Goal: Connect with others: Establish contact or relationships with other users

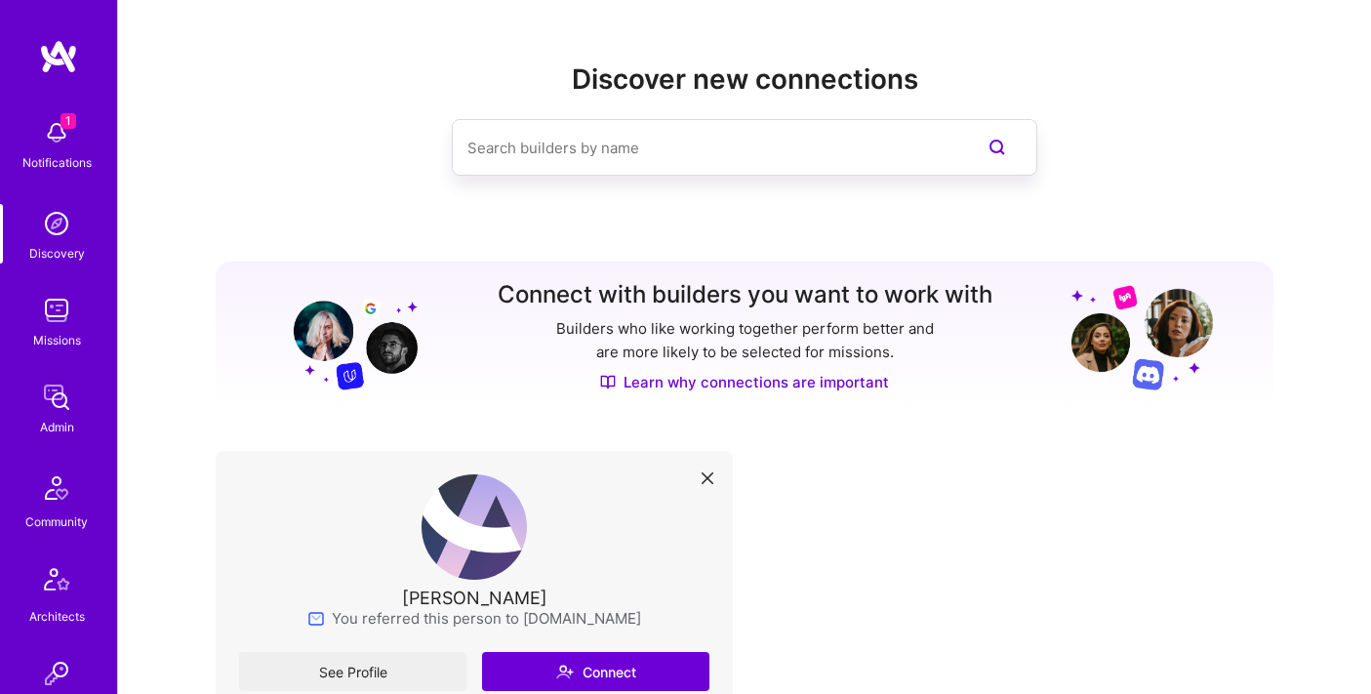
click at [1098, 162] on div at bounding box center [745, 147] width 1058 height 57
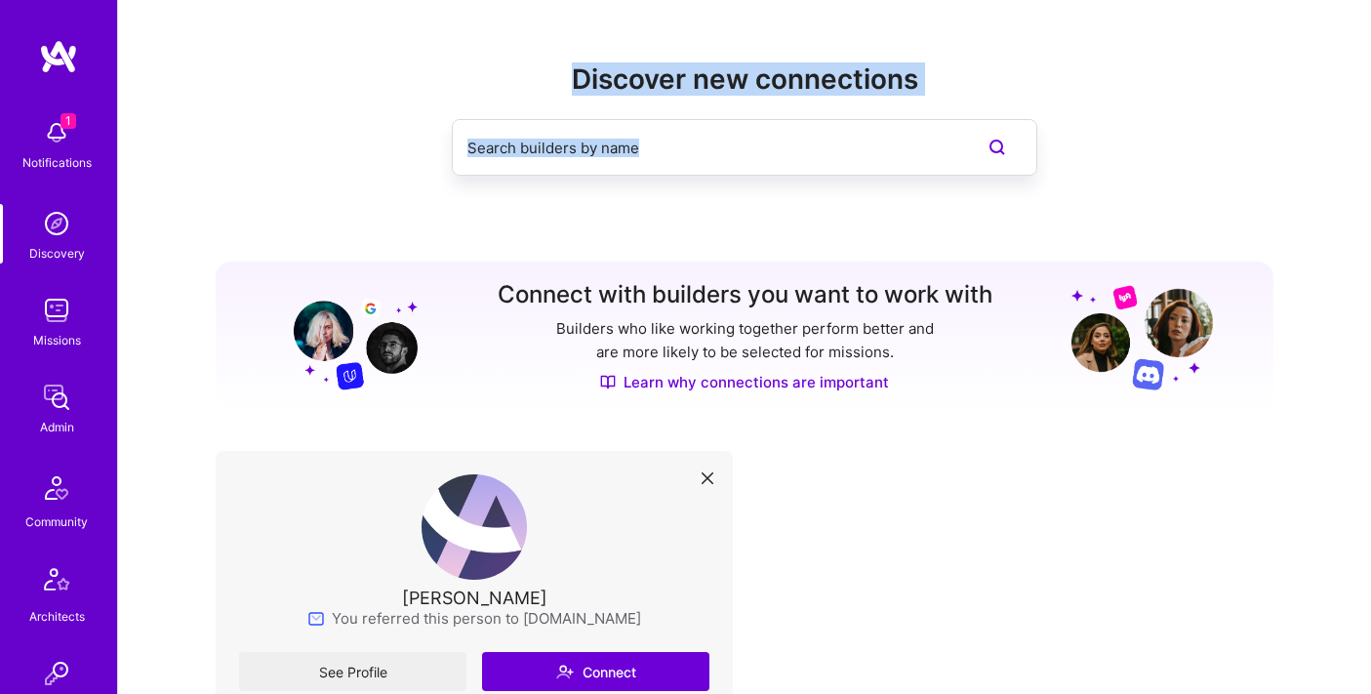
drag, startPoint x: 568, startPoint y: 62, endPoint x: 1143, endPoint y: 207, distance: 592.6
click at [1143, 207] on div "Discover new connections" at bounding box center [745, 150] width 1058 height 175
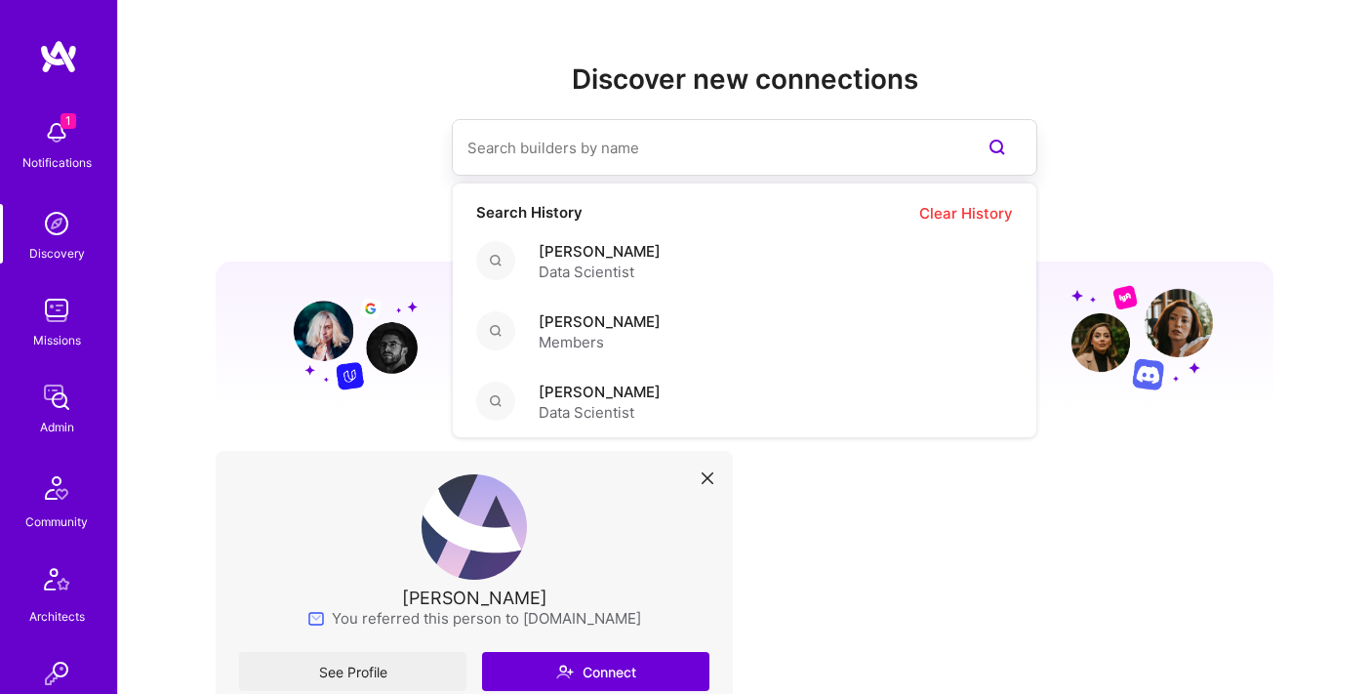
click at [854, 96] on div "Discover new connections Search History Clear History [PERSON_NAME] Data Scient…" at bounding box center [745, 150] width 1058 height 175
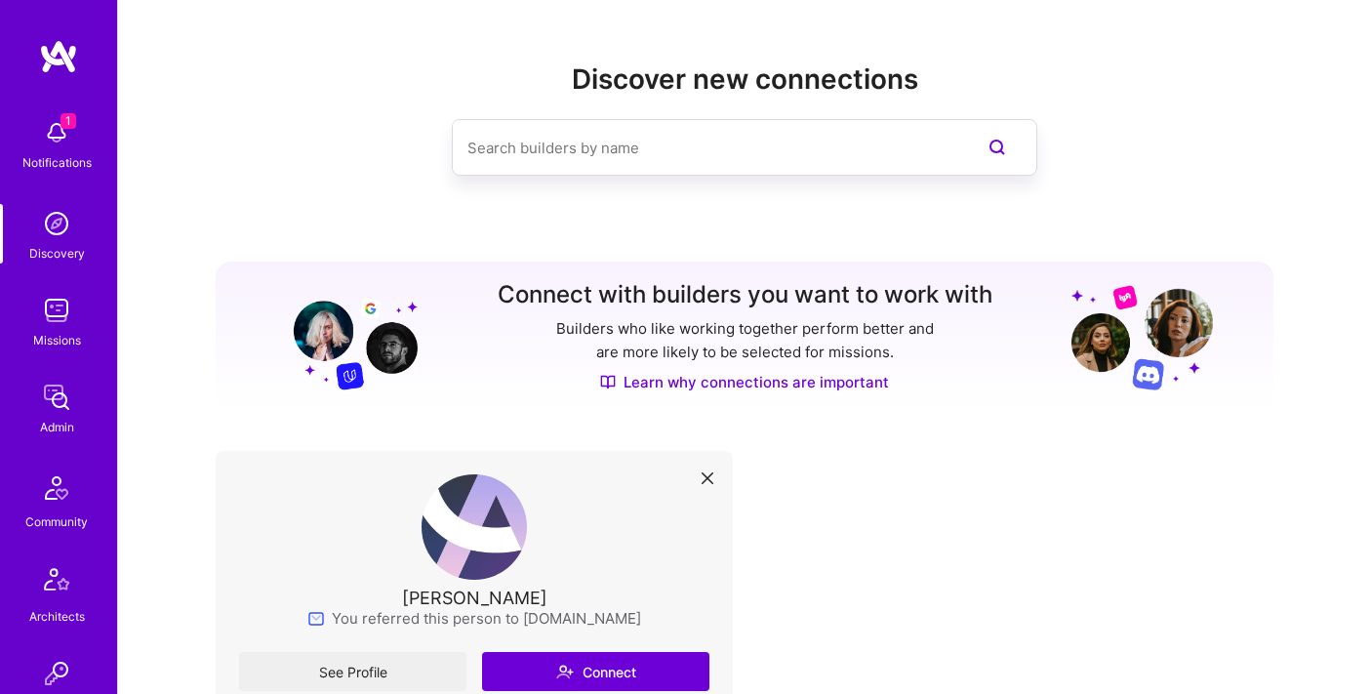
click at [599, 66] on h2 "Discover new connections" at bounding box center [745, 79] width 1058 height 32
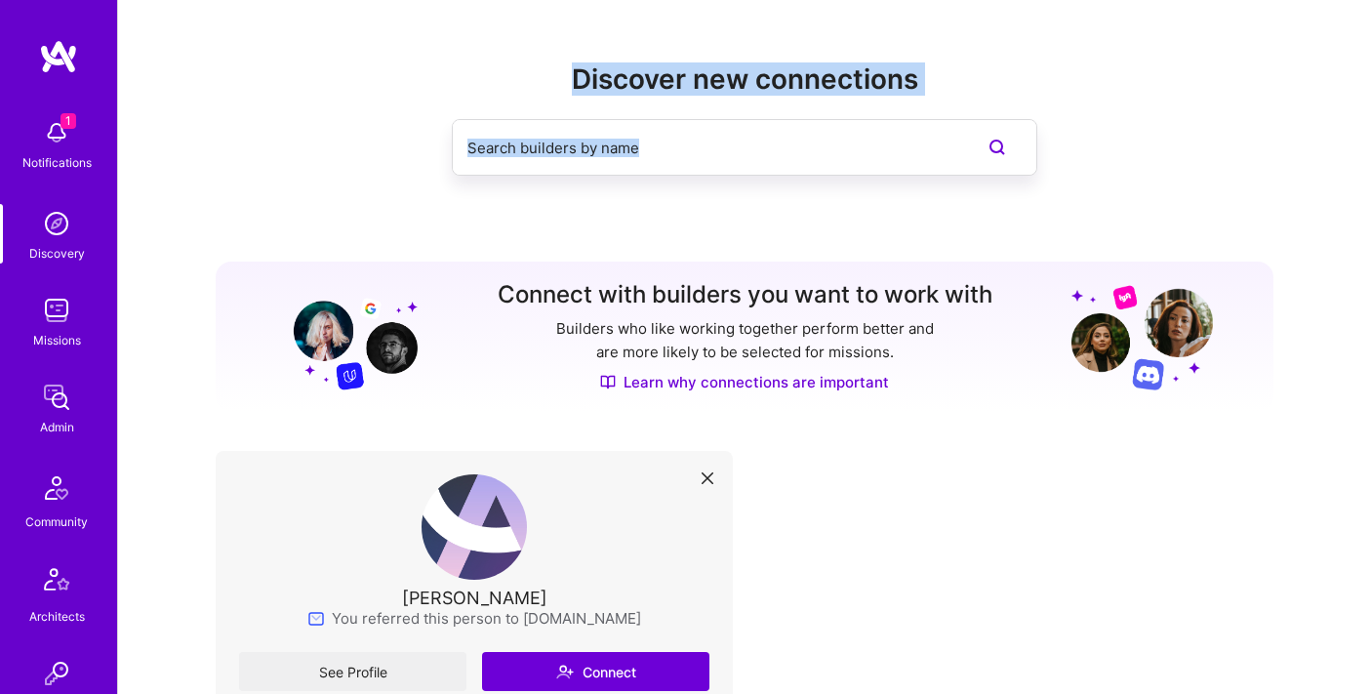
drag, startPoint x: 740, startPoint y: 60, endPoint x: 1197, endPoint y: 180, distance: 472.8
click at [1197, 180] on div "Discover new connections Connect with builders you want to work with Builders w…" at bounding box center [744, 480] width 1253 height 961
click at [1197, 180] on div "Discover new connections" at bounding box center [745, 150] width 1058 height 175
drag, startPoint x: 1119, startPoint y: 173, endPoint x: 546, endPoint y: 44, distance: 587.0
click at [546, 44] on div "Discover new connections Connect with builders you want to work with Builders w…" at bounding box center [744, 480] width 1253 height 961
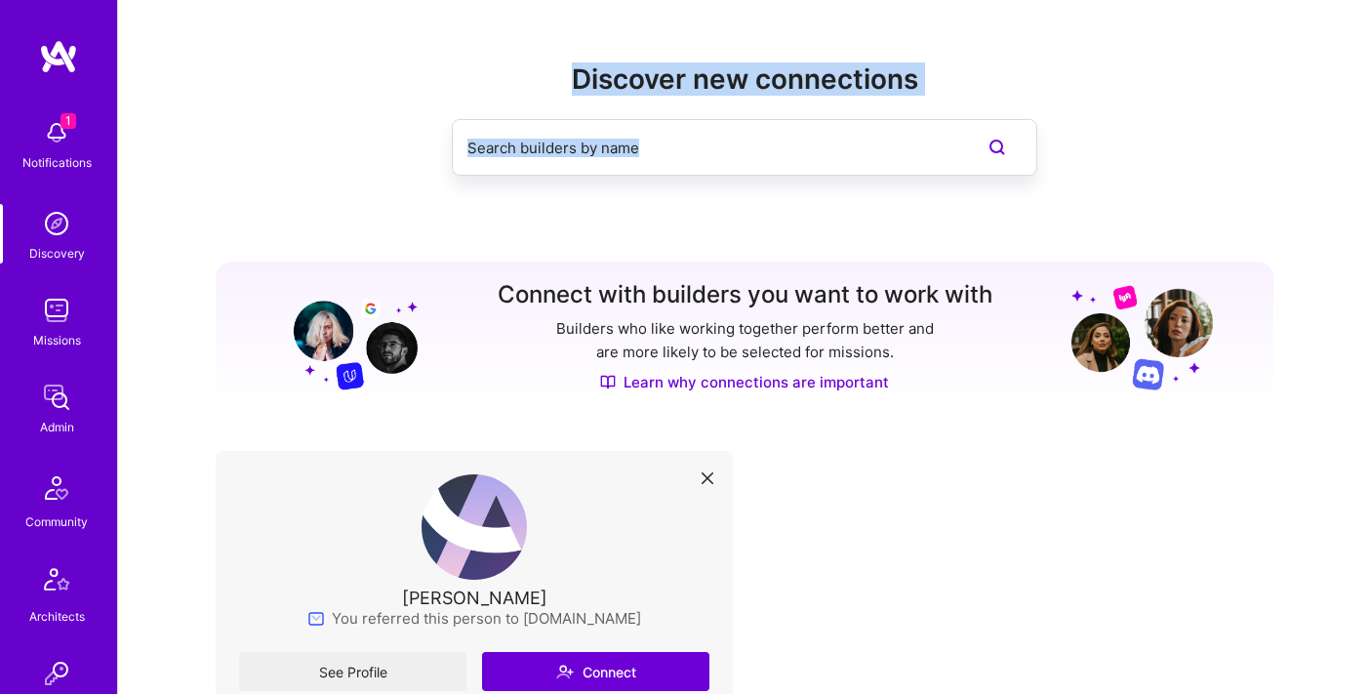
click at [546, 44] on div "Discover new connections Connect with builders you want to work with Builders w…" at bounding box center [744, 480] width 1253 height 961
drag, startPoint x: 419, startPoint y: 59, endPoint x: 1130, endPoint y: 133, distance: 715.1
click at [1130, 133] on div "Discover new connections Connect with builders you want to work with Builders w…" at bounding box center [744, 480] width 1253 height 961
click at [1130, 133] on div at bounding box center [745, 147] width 1058 height 57
drag, startPoint x: 1128, startPoint y: 144, endPoint x: 520, endPoint y: 64, distance: 613.1
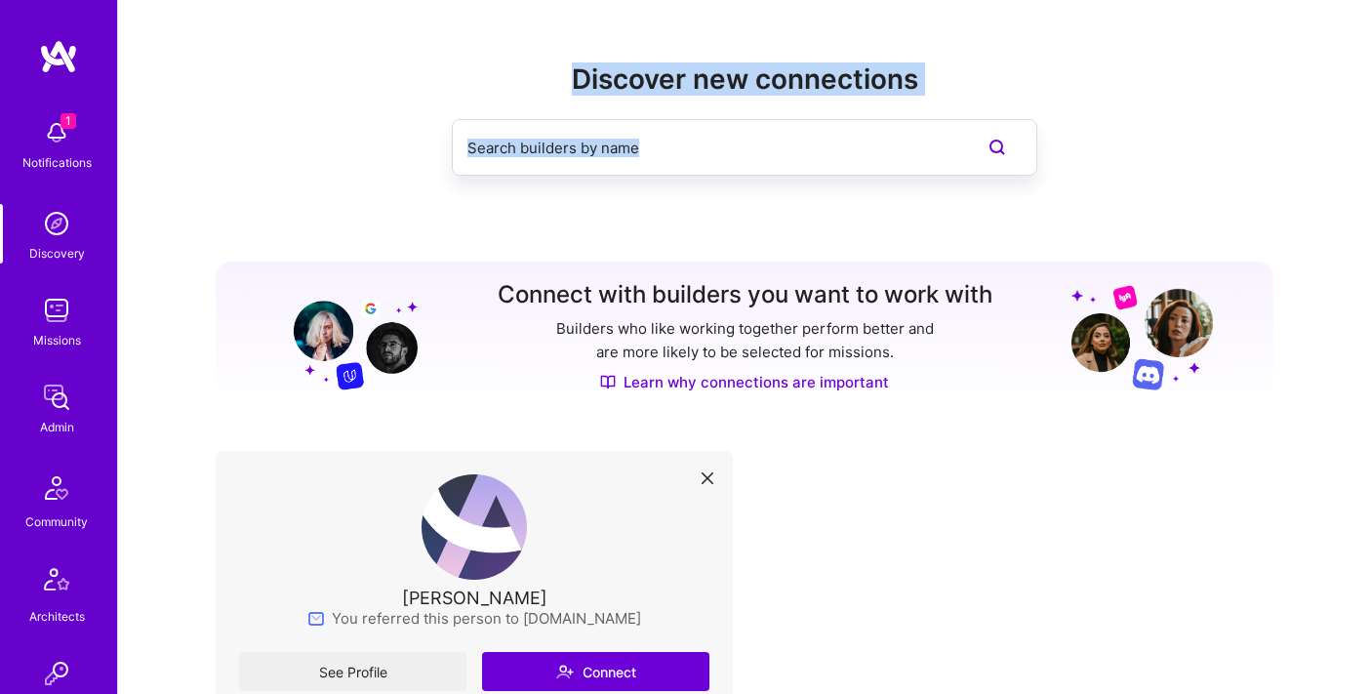
click at [520, 64] on div "Discover new connections" at bounding box center [745, 150] width 1058 height 175
click at [520, 64] on h2 "Discover new connections" at bounding box center [745, 79] width 1058 height 32
drag, startPoint x: 583, startPoint y: 50, endPoint x: 1072, endPoint y: 161, distance: 501.3
click at [1072, 161] on div "Discover new connections Connect with builders you want to work with Builders w…" at bounding box center [744, 480] width 1253 height 961
click at [1072, 161] on div at bounding box center [745, 147] width 1058 height 57
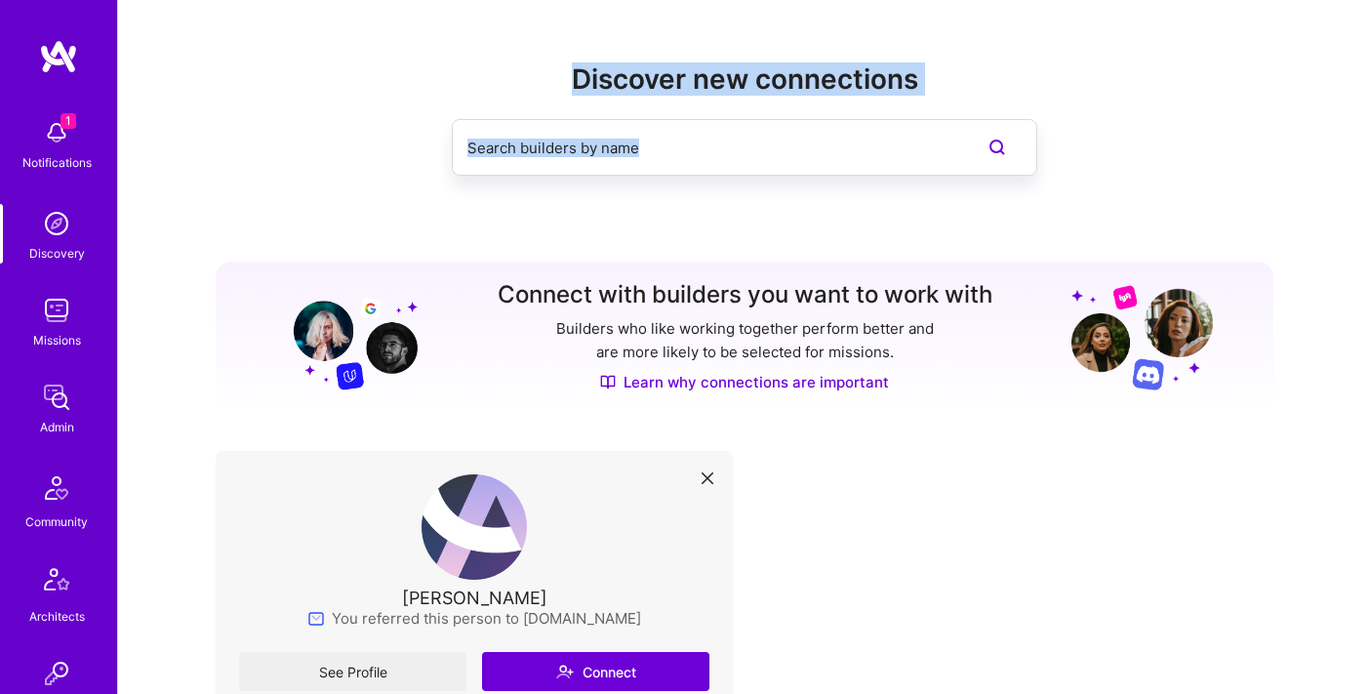
drag, startPoint x: 504, startPoint y: 62, endPoint x: 1096, endPoint y: 158, distance: 599.0
click at [1096, 158] on div "Discover new connections" at bounding box center [745, 150] width 1058 height 175
click at [1096, 158] on div at bounding box center [745, 147] width 1058 height 57
drag, startPoint x: 502, startPoint y: 56, endPoint x: 974, endPoint y: 206, distance: 494.6
click at [974, 206] on div "Discover new connections Connect with builders you want to work with Builders w…" at bounding box center [744, 480] width 1253 height 961
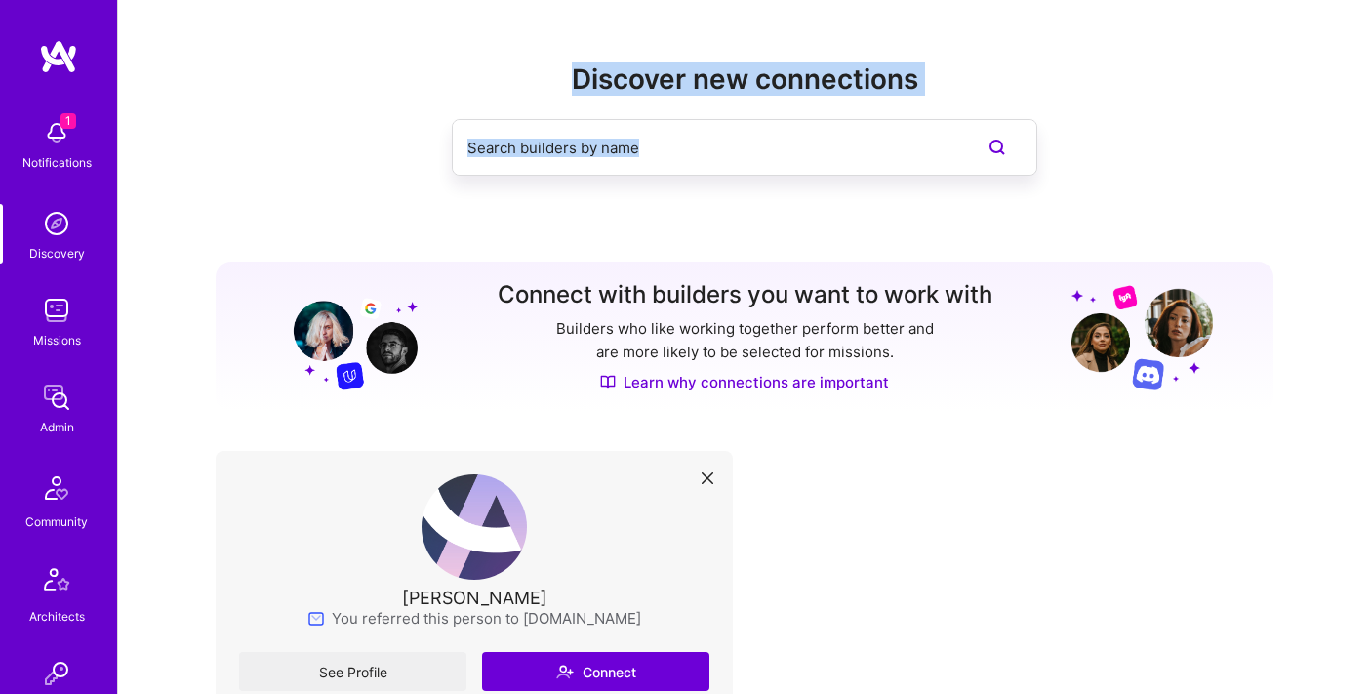
click at [974, 206] on div "Discover new connections" at bounding box center [745, 150] width 1058 height 175
drag, startPoint x: 987, startPoint y: 206, endPoint x: 500, endPoint y: 65, distance: 507.7
click at [500, 65] on div "Discover new connections" at bounding box center [745, 150] width 1058 height 175
click at [500, 65] on h2 "Discover new connections" at bounding box center [745, 79] width 1058 height 32
drag, startPoint x: 527, startPoint y: 58, endPoint x: 1056, endPoint y: 190, distance: 545.2
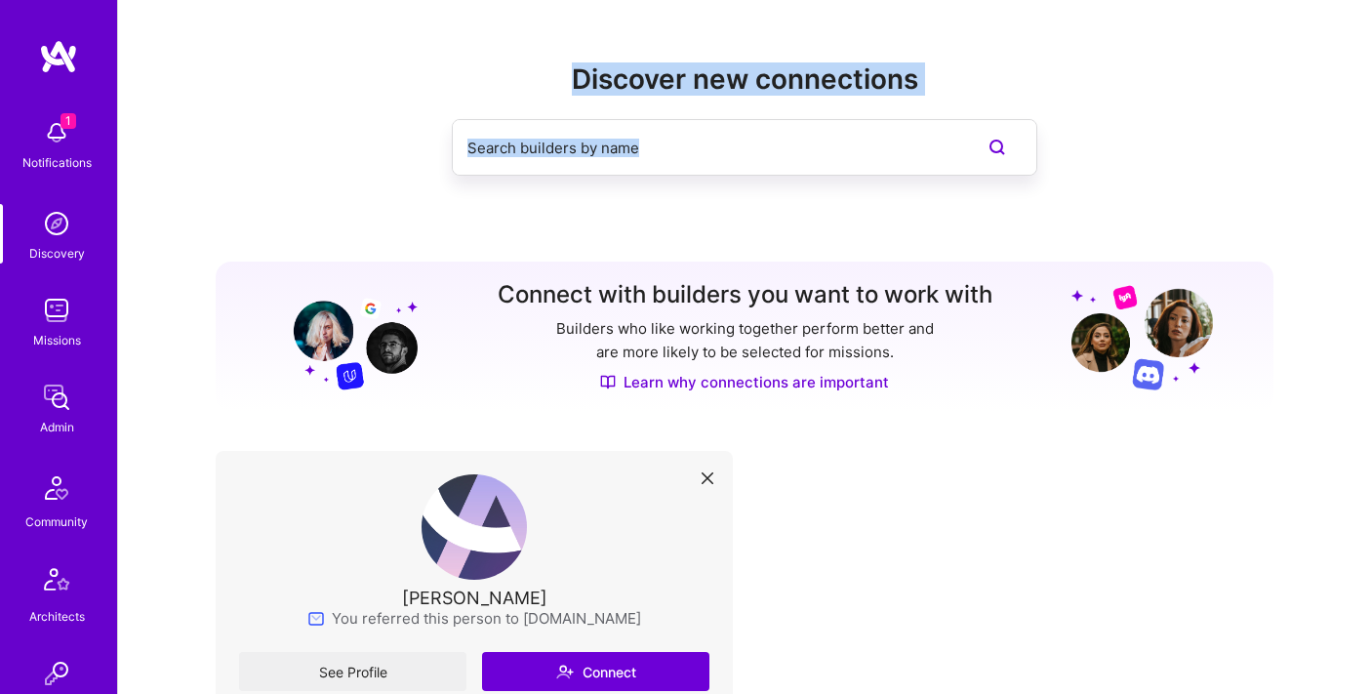
click at [1056, 190] on div "Discover new connections Connect with builders you want to work with Builders w…" at bounding box center [744, 480] width 1253 height 961
click at [1056, 190] on div "Discover new connections" at bounding box center [745, 150] width 1058 height 175
drag, startPoint x: 1074, startPoint y: 201, endPoint x: 551, endPoint y: 74, distance: 538.1
click at [551, 74] on div "Discover new connections" at bounding box center [745, 150] width 1058 height 175
click at [551, 74] on h2 "Discover new connections" at bounding box center [745, 79] width 1058 height 32
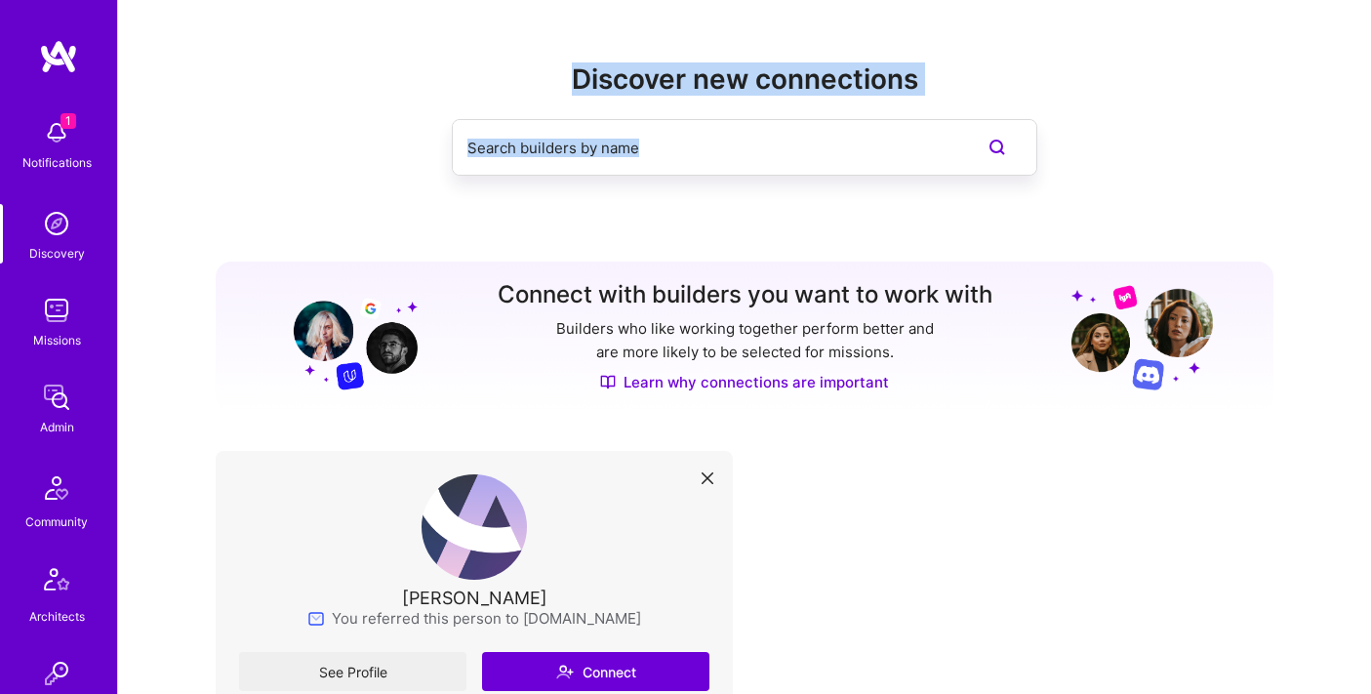
drag, startPoint x: 521, startPoint y: 66, endPoint x: 1047, endPoint y: 200, distance: 542.6
click at [1047, 200] on div "Discover new connections" at bounding box center [745, 150] width 1058 height 175
drag, startPoint x: 1005, startPoint y: 214, endPoint x: 535, endPoint y: 68, distance: 492.2
click at [535, 68] on div "Discover new connections" at bounding box center [745, 150] width 1058 height 175
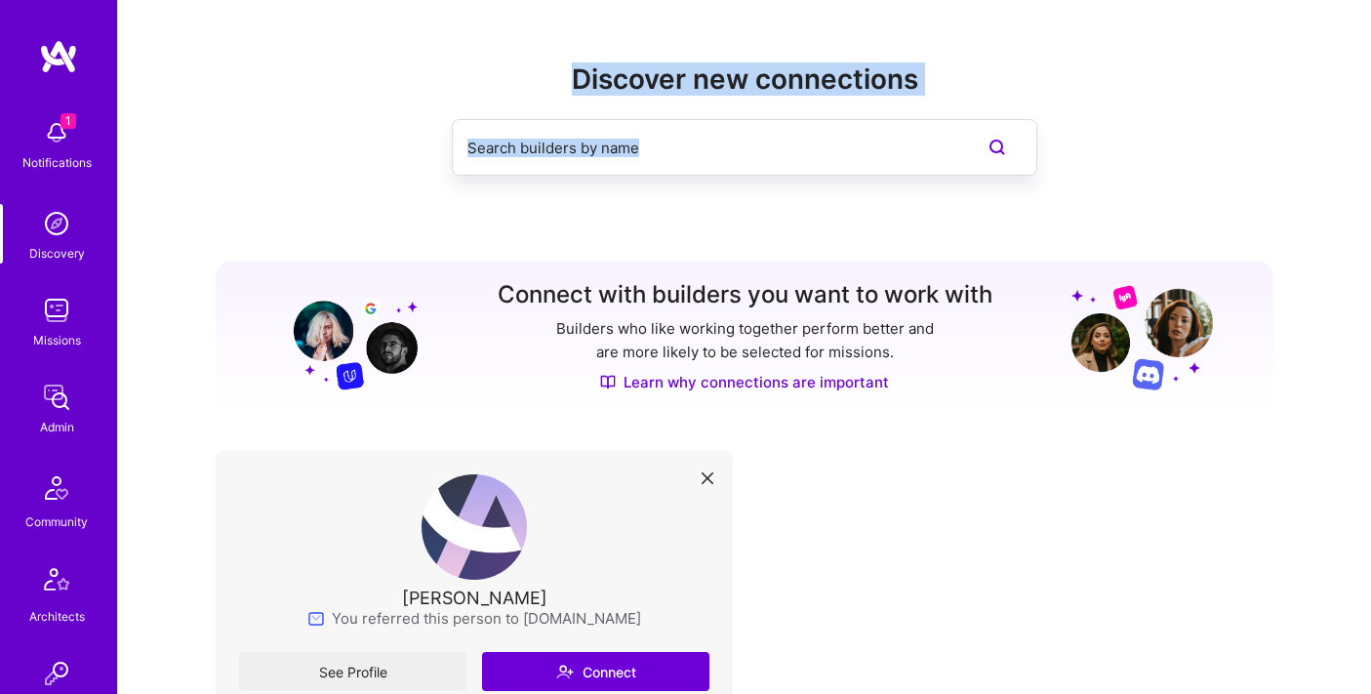
click at [535, 68] on h2 "Discover new connections" at bounding box center [745, 79] width 1058 height 32
drag, startPoint x: 502, startPoint y: 63, endPoint x: 1021, endPoint y: 191, distance: 534.6
click at [1021, 191] on div "Discover new connections" at bounding box center [745, 150] width 1058 height 175
click at [1010, 215] on div "Discover new connections" at bounding box center [745, 150] width 1058 height 175
drag, startPoint x: 481, startPoint y: 42, endPoint x: 936, endPoint y: 191, distance: 478.6
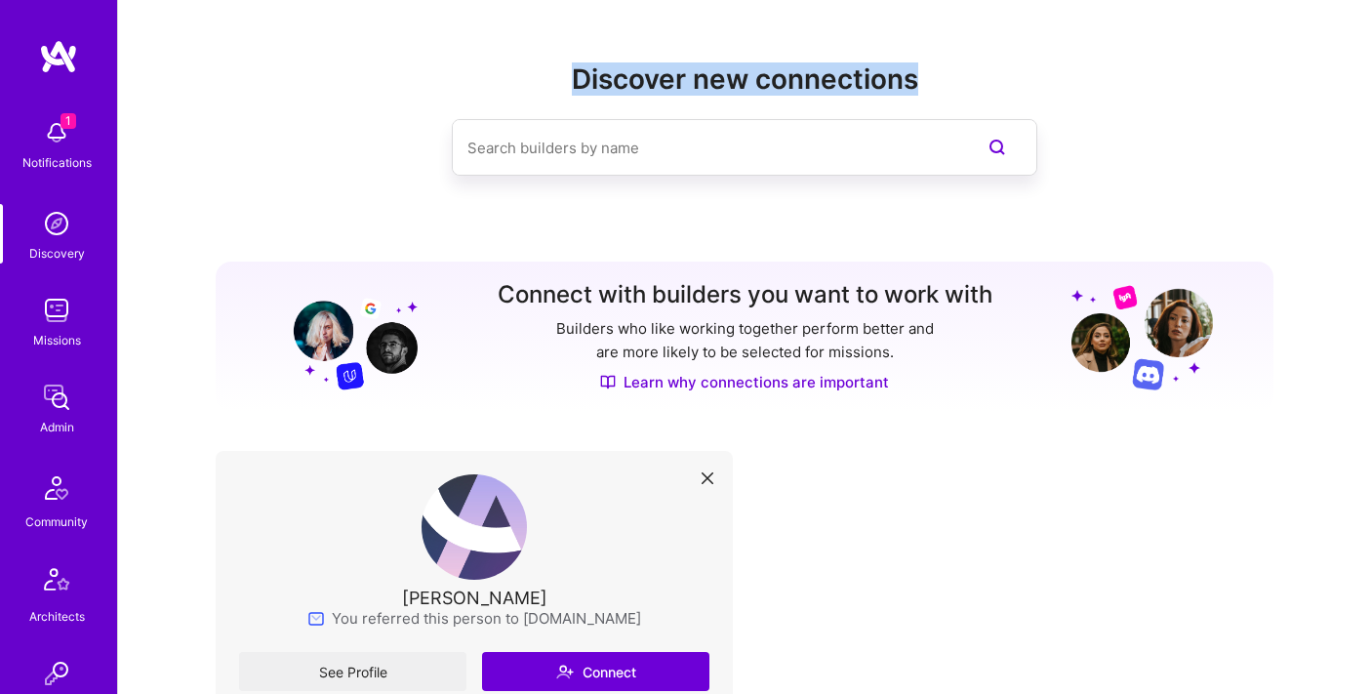
click at [936, 191] on div "Discover new connections Connect with builders you want to work with Builders w…" at bounding box center [744, 480] width 1253 height 961
click at [936, 191] on div "Discover new connections" at bounding box center [745, 150] width 1058 height 175
drag, startPoint x: 992, startPoint y: 211, endPoint x: 549, endPoint y: 60, distance: 468.1
click at [549, 60] on div "Discover new connections Connect with builders you want to work with Builders w…" at bounding box center [744, 480] width 1253 height 961
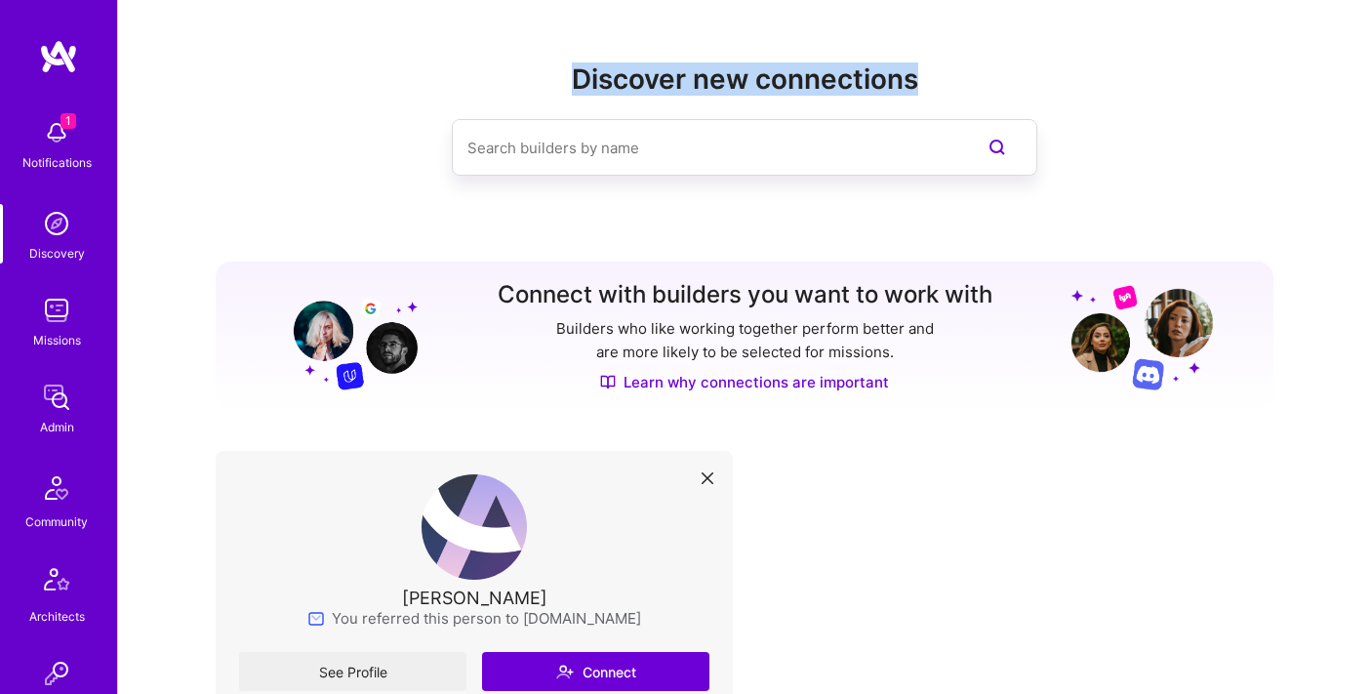
drag, startPoint x: 484, startPoint y: 49, endPoint x: 946, endPoint y: 225, distance: 495.1
click at [946, 225] on div "Discover new connections Connect with builders you want to work with Builders w…" at bounding box center [744, 480] width 1253 height 961
click at [946, 225] on div "Discover new connections" at bounding box center [745, 150] width 1058 height 175
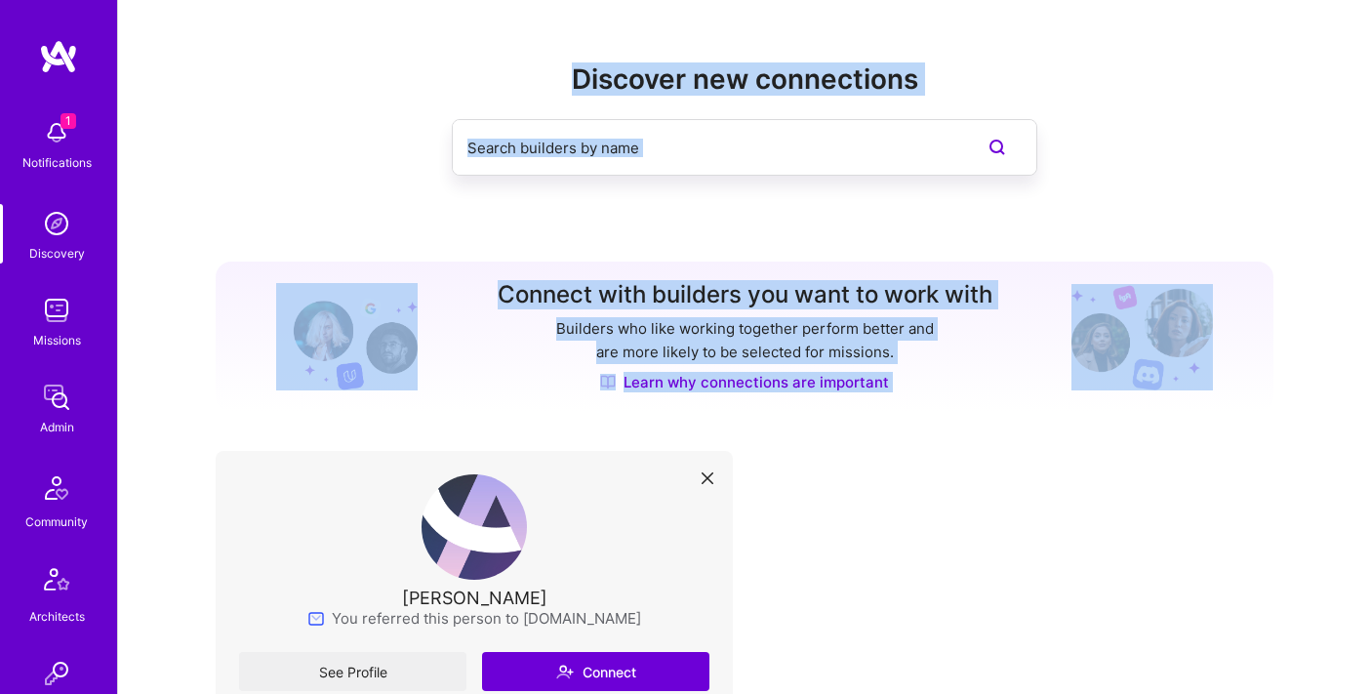
drag, startPoint x: 524, startPoint y: 45, endPoint x: 1058, endPoint y: 258, distance: 574.5
click at [1058, 258] on div "Discover new connections Connect with builders you want to work with Builders w…" at bounding box center [744, 480] width 1253 height 961
click at [991, 200] on div "Discover new connections" at bounding box center [745, 150] width 1058 height 175
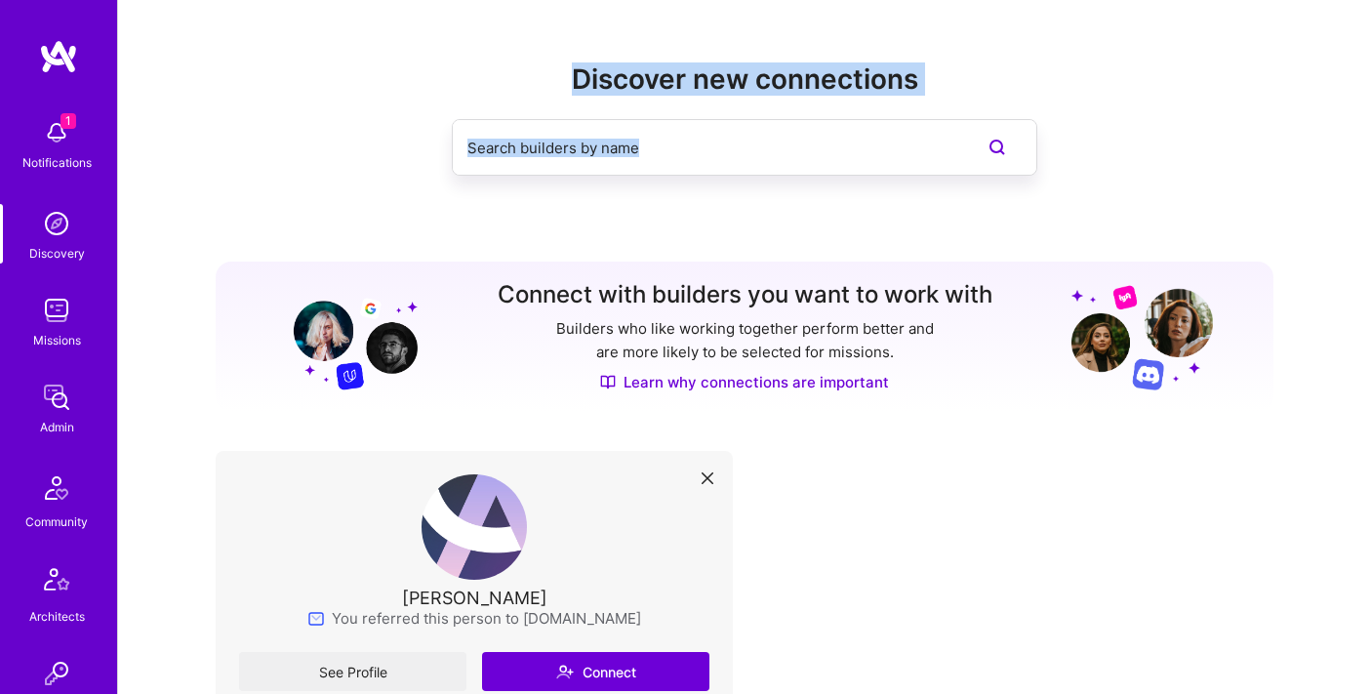
drag, startPoint x: 502, startPoint y: 49, endPoint x: 969, endPoint y: 223, distance: 498.0
click at [969, 223] on div "Discover new connections Connect with builders you want to work with Builders w…" at bounding box center [744, 480] width 1253 height 961
click at [969, 223] on div "Discover new connections" at bounding box center [745, 150] width 1058 height 175
drag, startPoint x: 488, startPoint y: 35, endPoint x: 936, endPoint y: 191, distance: 474.3
click at [936, 191] on div "Discover new connections Connect with builders you want to work with Builders w…" at bounding box center [744, 480] width 1253 height 961
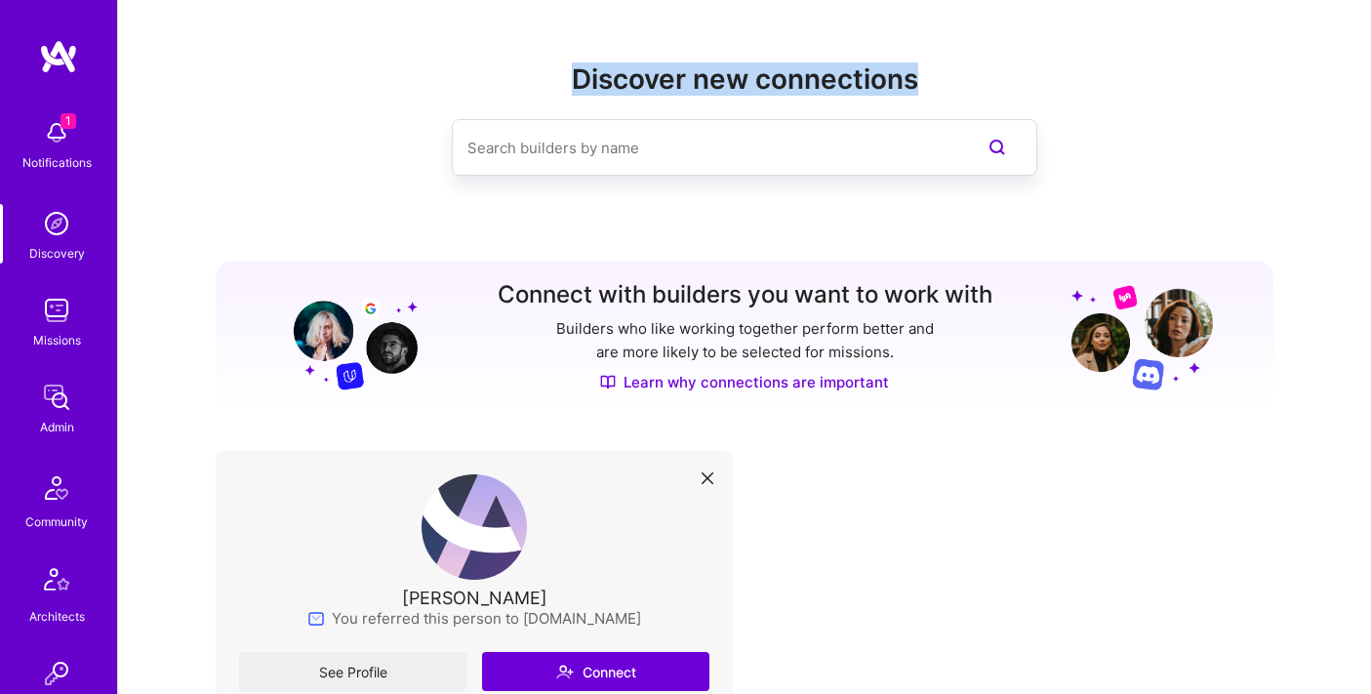
click at [936, 191] on div "Discover new connections" at bounding box center [745, 150] width 1058 height 175
drag, startPoint x: 491, startPoint y: 60, endPoint x: 946, endPoint y: 214, distance: 480.7
click at [946, 214] on div "Discover new connections Connect with builders you want to work with Builders w…" at bounding box center [744, 480] width 1253 height 961
click at [946, 214] on div "Discover new connections" at bounding box center [745, 150] width 1058 height 175
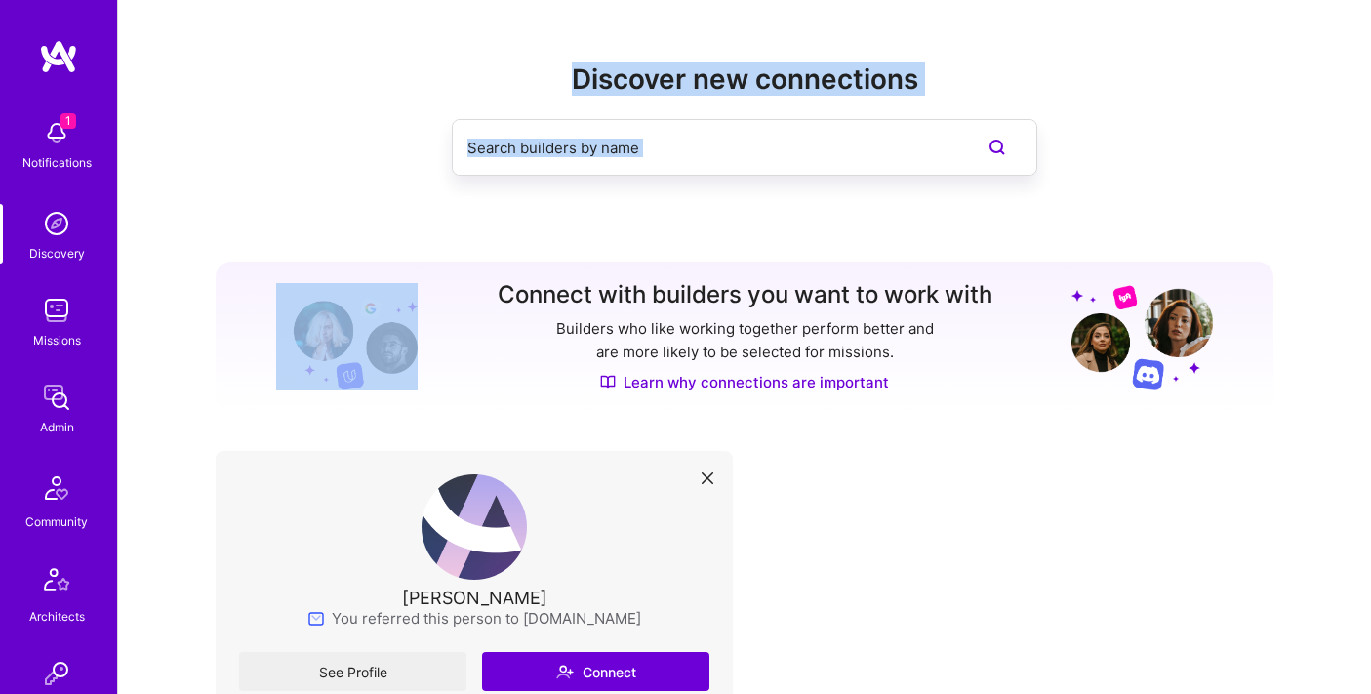
drag, startPoint x: 512, startPoint y: 41, endPoint x: 963, endPoint y: 268, distance: 504.9
click at [963, 268] on div "Discover new connections Connect with builders you want to work with Builders w…" at bounding box center [744, 480] width 1253 height 961
click at [973, 236] on div "Discover new connections" at bounding box center [745, 150] width 1058 height 175
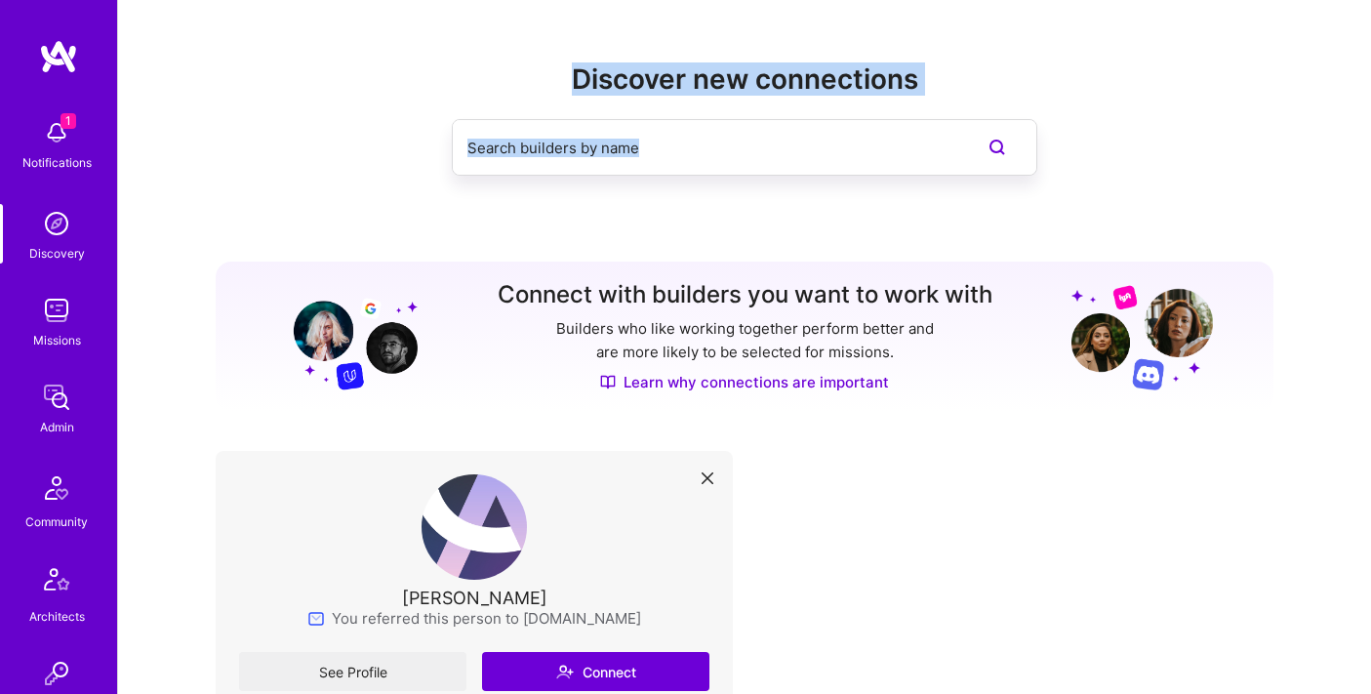
drag, startPoint x: 923, startPoint y: 193, endPoint x: 565, endPoint y: 34, distance: 391.8
click at [565, 34] on div "Discover new connections Connect with builders you want to work with Builders w…" at bounding box center [744, 480] width 1253 height 961
drag, startPoint x: 487, startPoint y: 49, endPoint x: 1039, endPoint y: 210, distance: 575.2
click at [1039, 210] on div "Discover new connections Connect with builders you want to work with Builders w…" at bounding box center [744, 480] width 1253 height 961
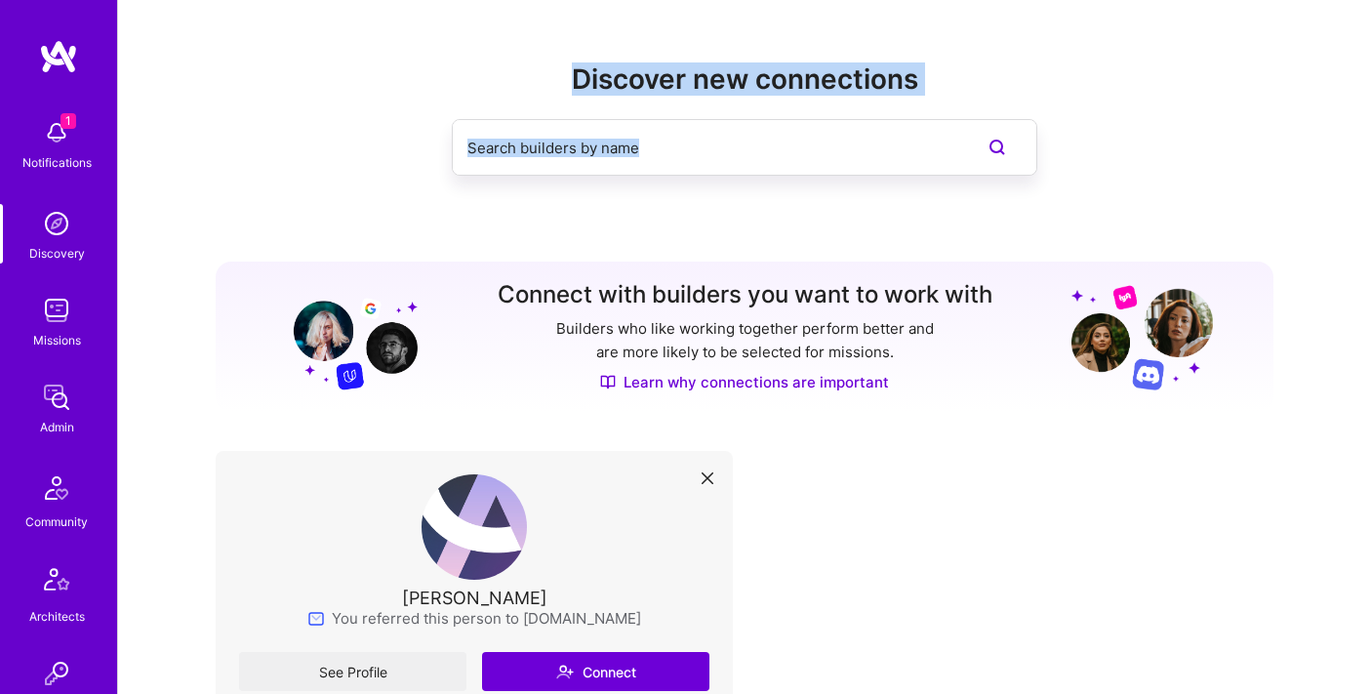
click at [1039, 210] on div "Discover new connections" at bounding box center [745, 150] width 1058 height 175
